Goal: Task Accomplishment & Management: Use online tool/utility

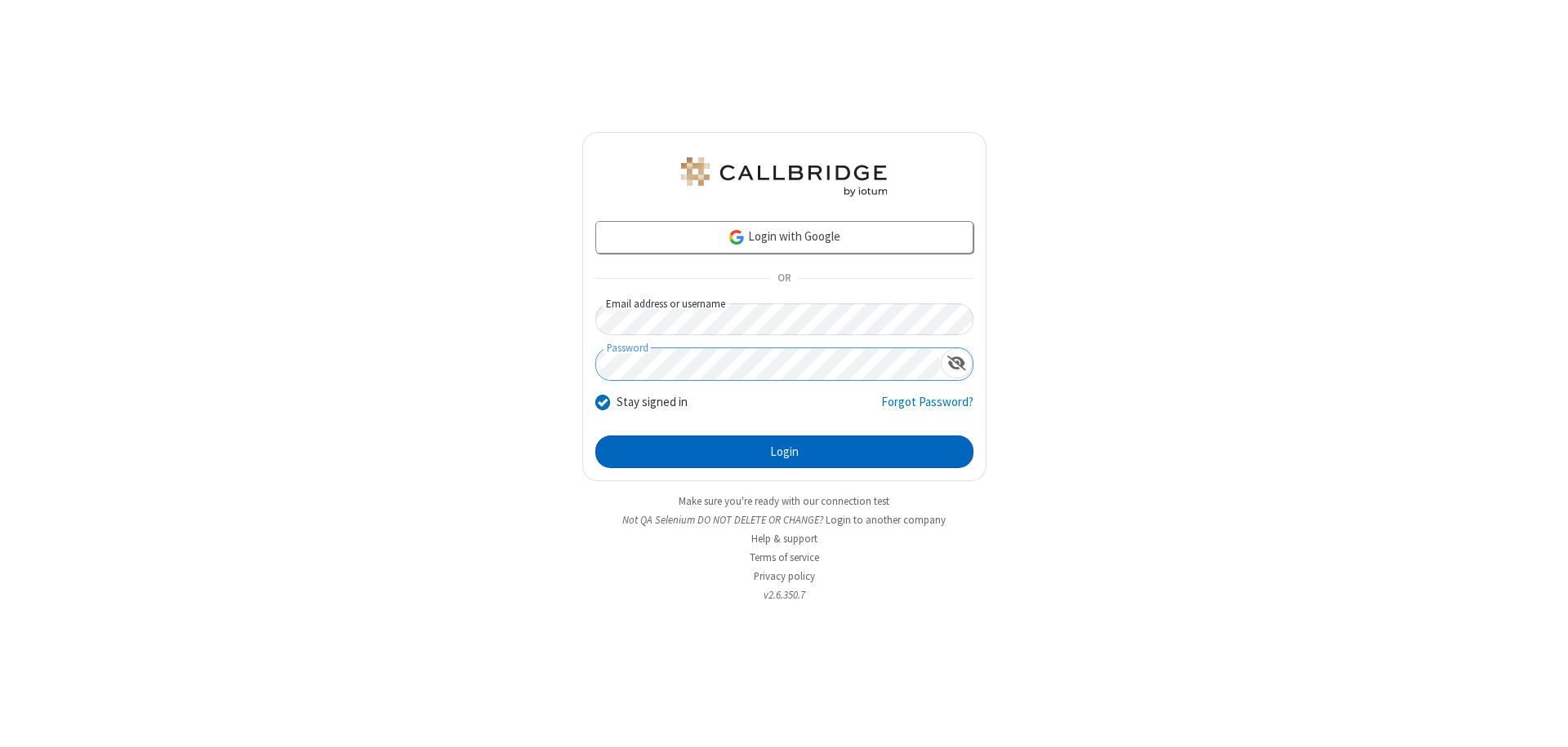
click at [784, 452] on button "Login" at bounding box center [783, 452] width 378 height 33
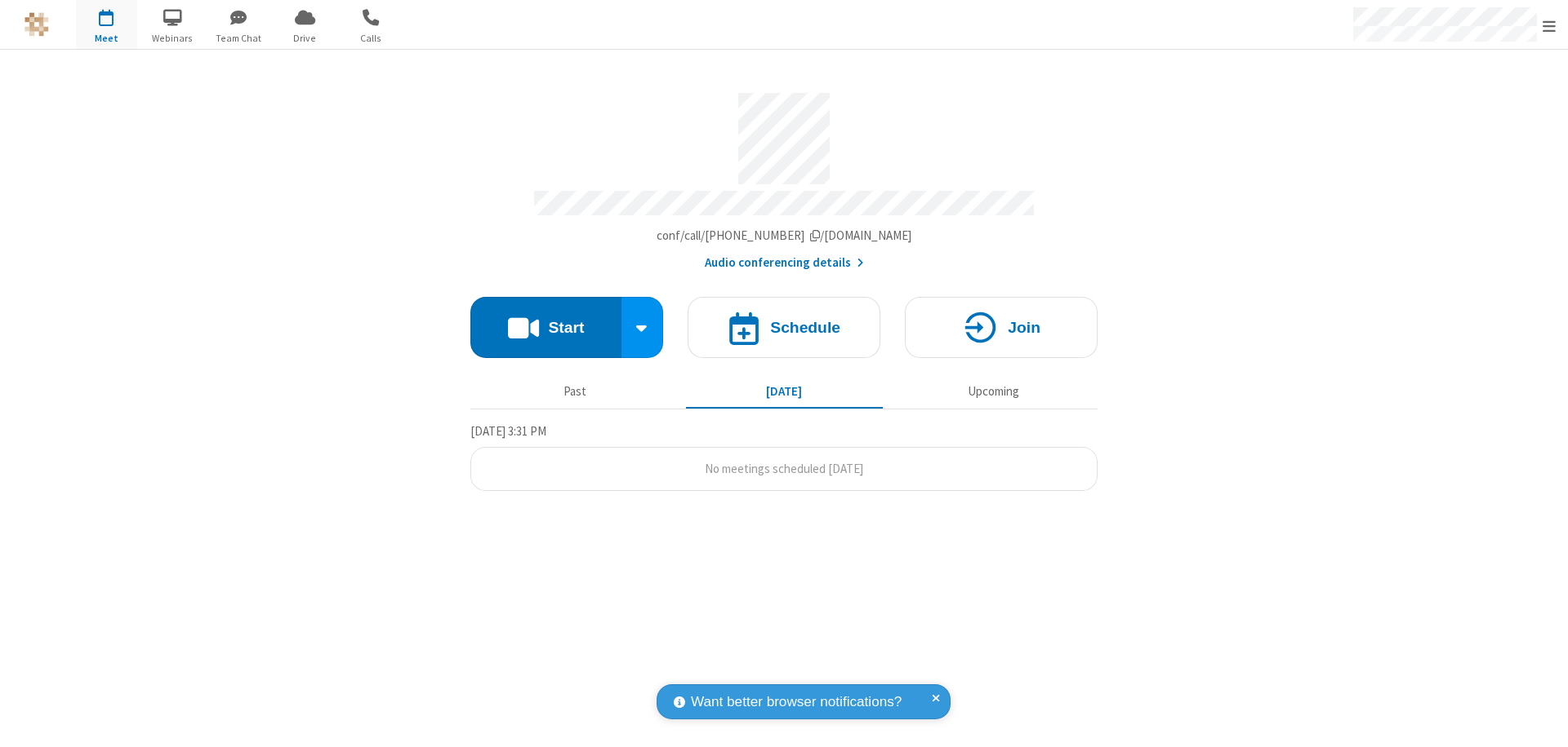
click at [546, 320] on button "Start" at bounding box center [545, 327] width 151 height 61
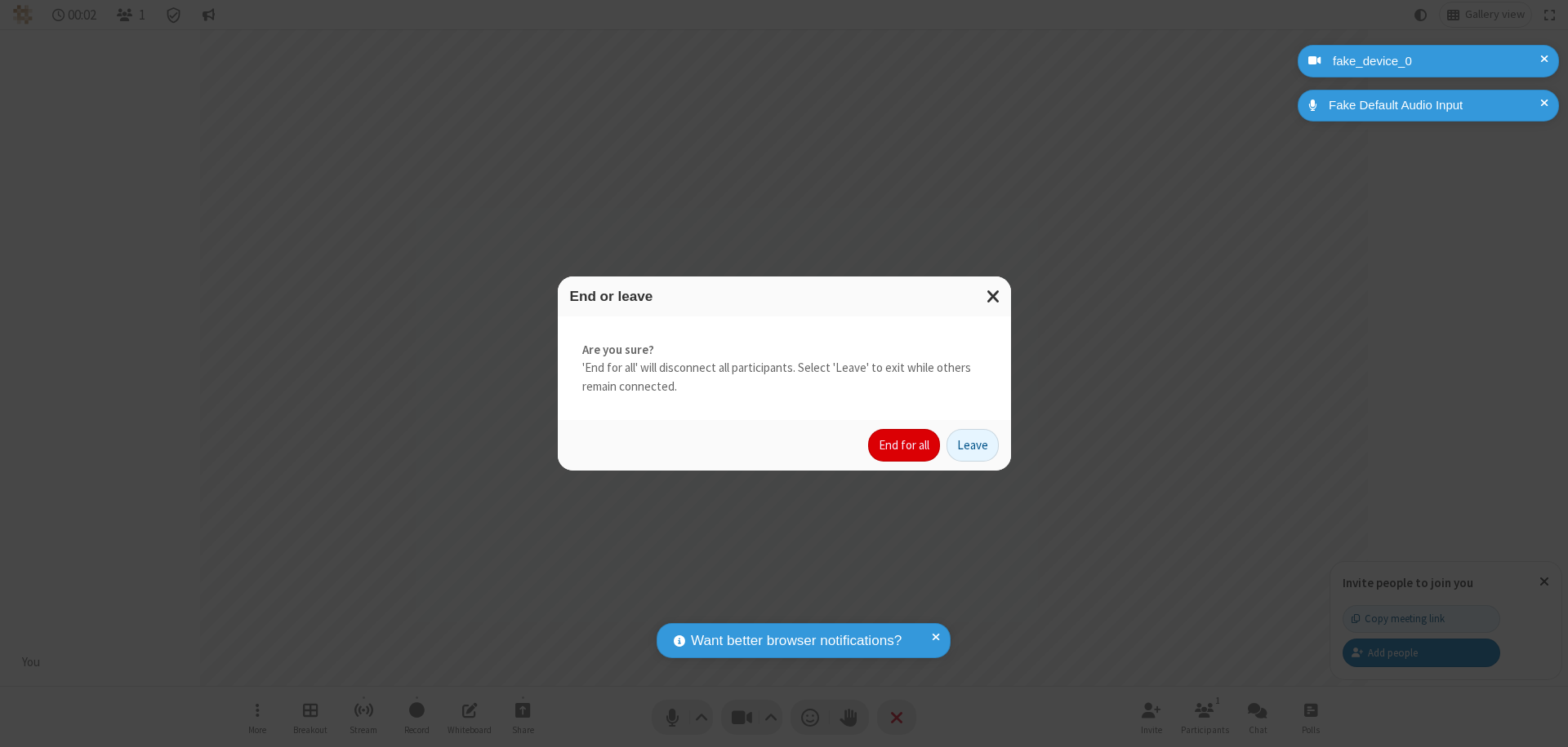
click at [905, 446] on button "End for all" at bounding box center [903, 446] width 72 height 33
